Goal: Information Seeking & Learning: Check status

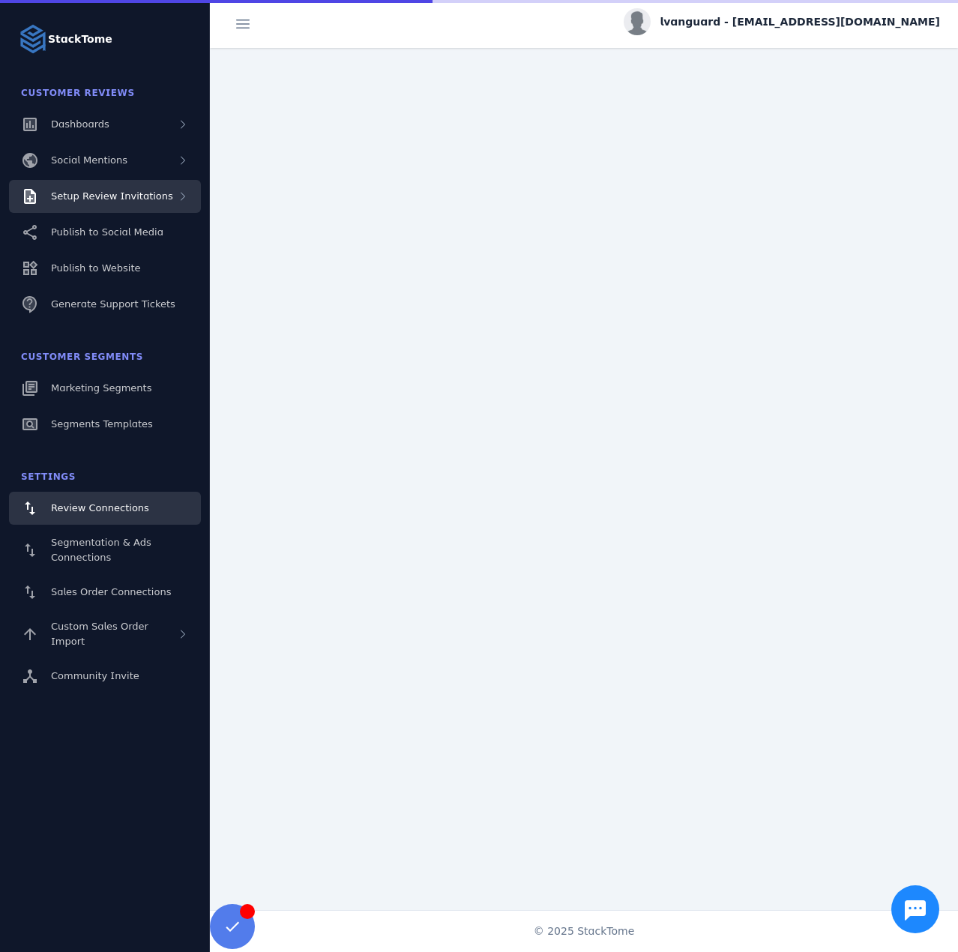
click at [130, 208] on div "Setup Review Invitations" at bounding box center [105, 196] width 192 height 33
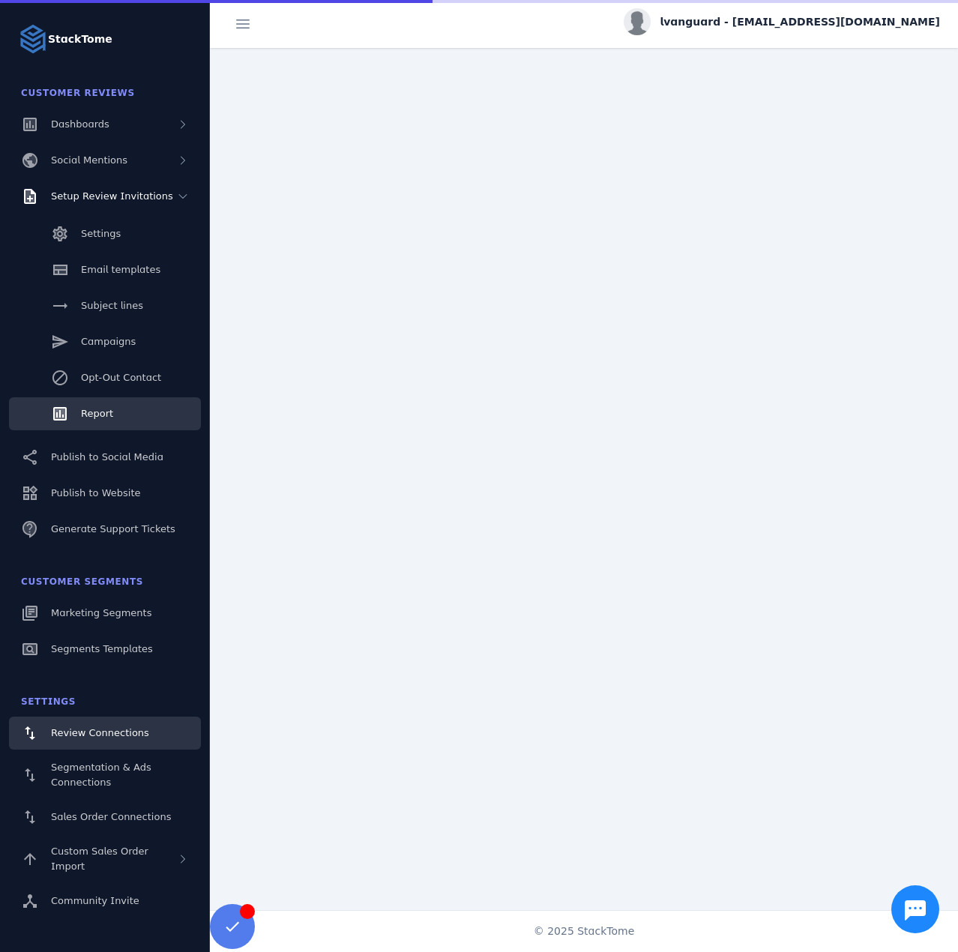
click at [97, 427] on link "Report" at bounding box center [105, 413] width 192 height 33
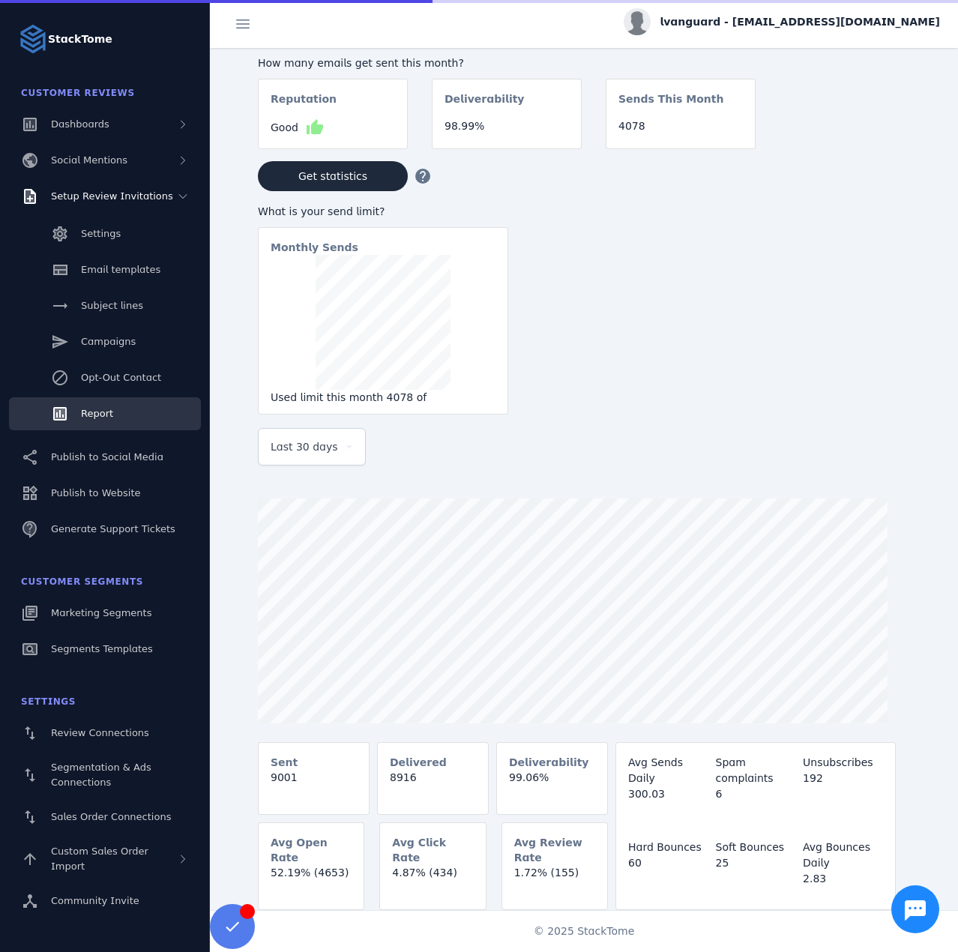
click at [316, 454] on span "Last 30 days" at bounding box center [304, 447] width 67 height 18
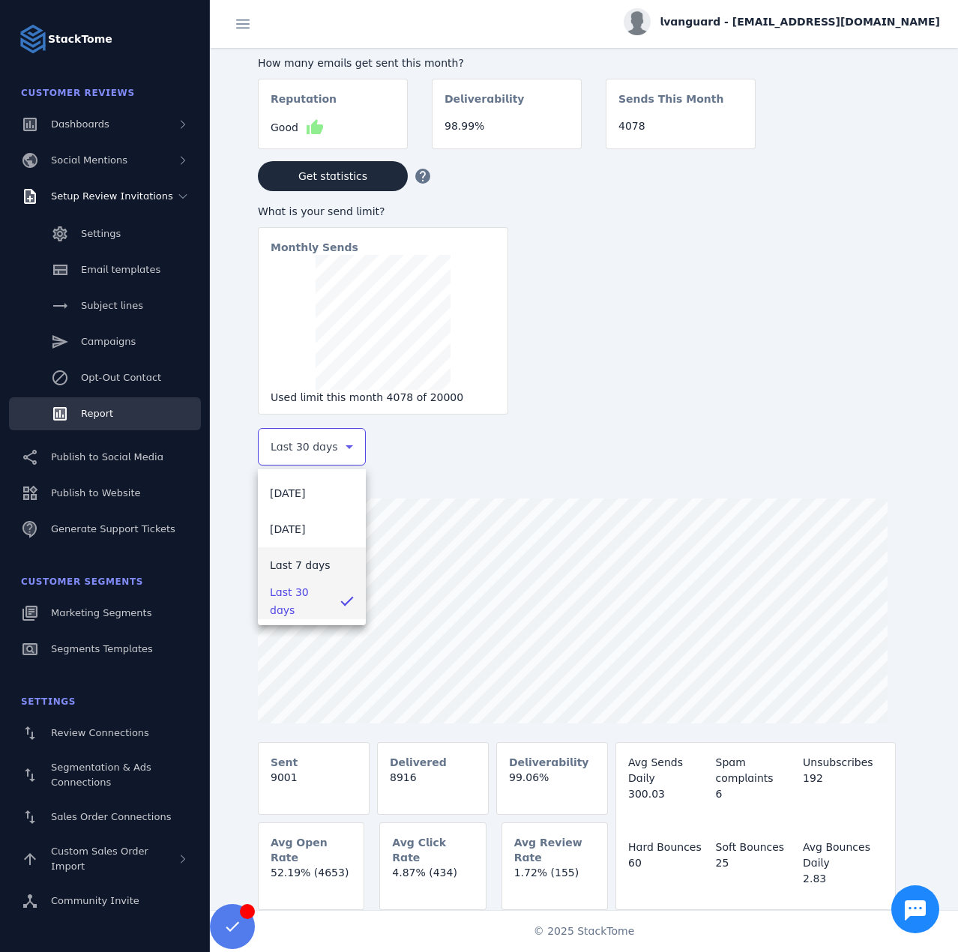
click at [292, 556] on mat-option "Last 7 days" at bounding box center [312, 565] width 108 height 36
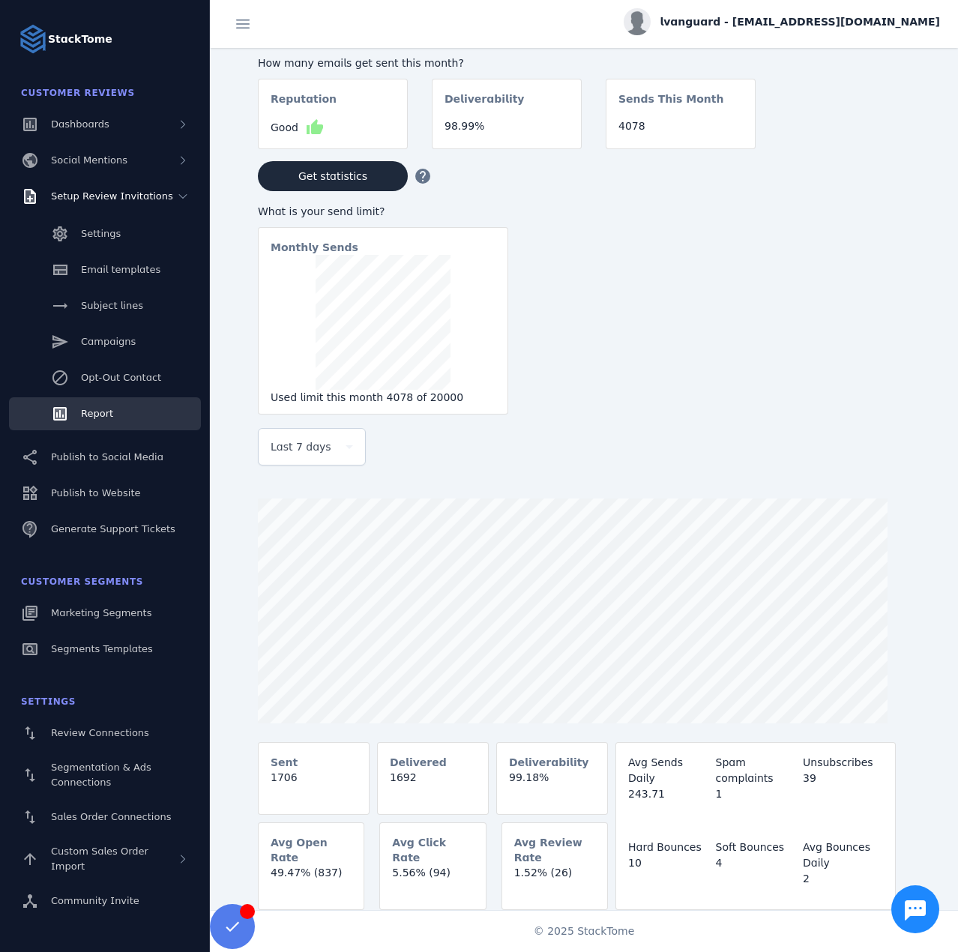
click at [808, 25] on span "lvanguard - [EMAIL_ADDRESS][DOMAIN_NAME]" at bounding box center [800, 22] width 280 height 16
click at [877, 151] on span "Sign out" at bounding box center [892, 145] width 43 height 18
